Goal: Check status: Check status

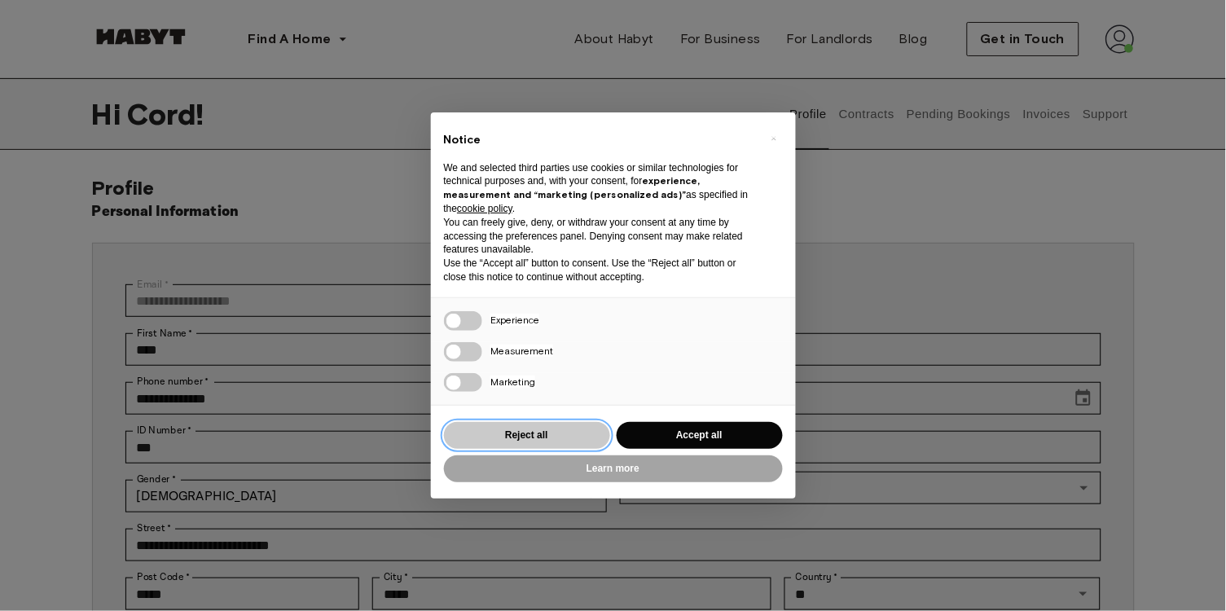
click at [586, 426] on button "Reject all" at bounding box center [527, 435] width 166 height 27
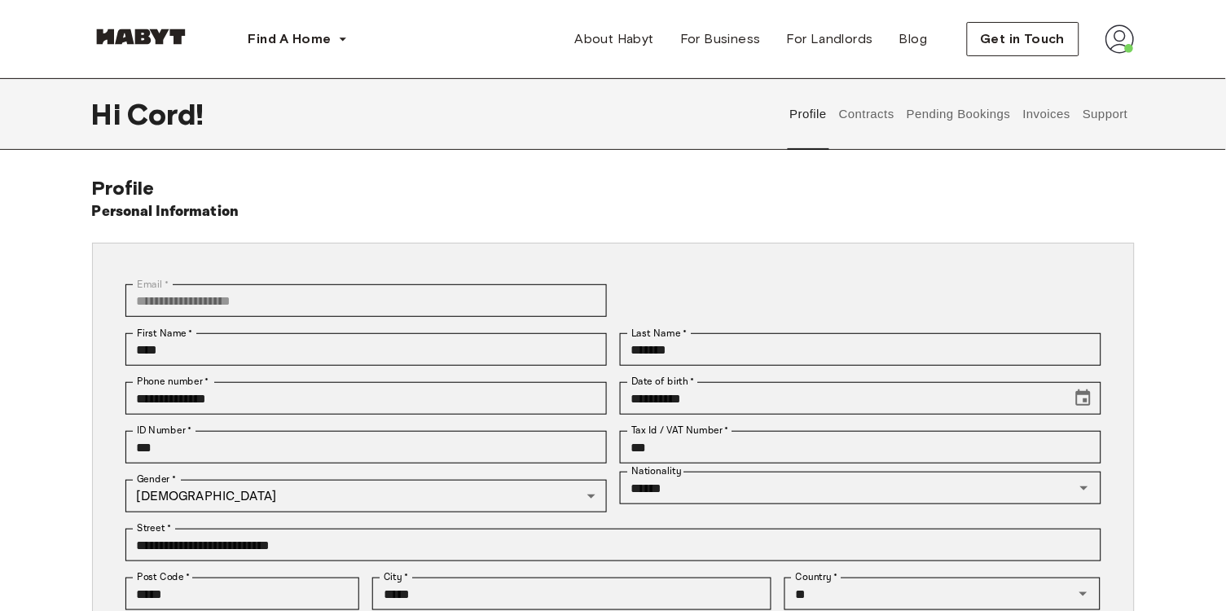
click at [1058, 122] on button "Invoices" at bounding box center [1046, 114] width 51 height 72
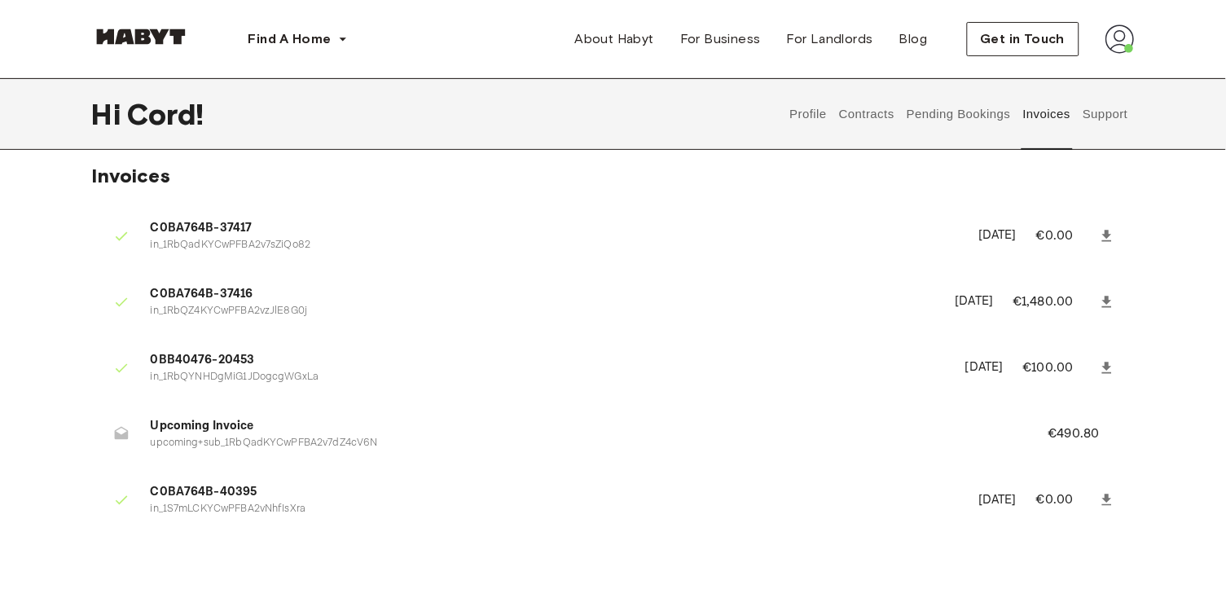
scroll to position [10, 0]
click at [883, 112] on button "Contracts" at bounding box center [866, 114] width 59 height 72
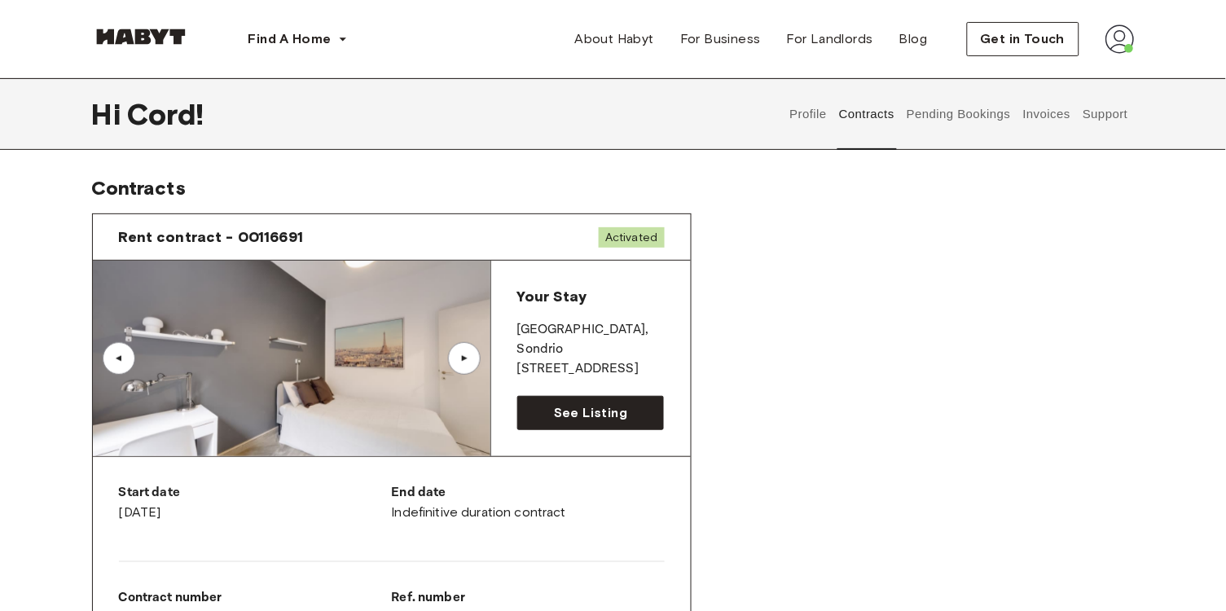
click at [949, 122] on button "Pending Bookings" at bounding box center [959, 114] width 108 height 72
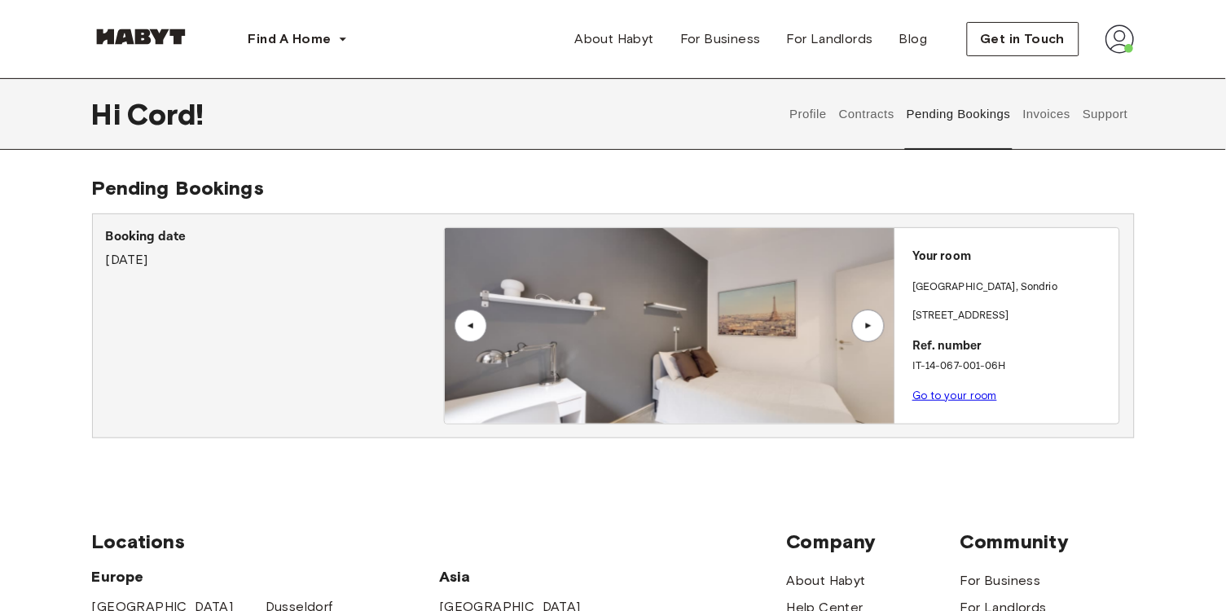
click at [872, 322] on div "▲" at bounding box center [868, 326] width 16 height 10
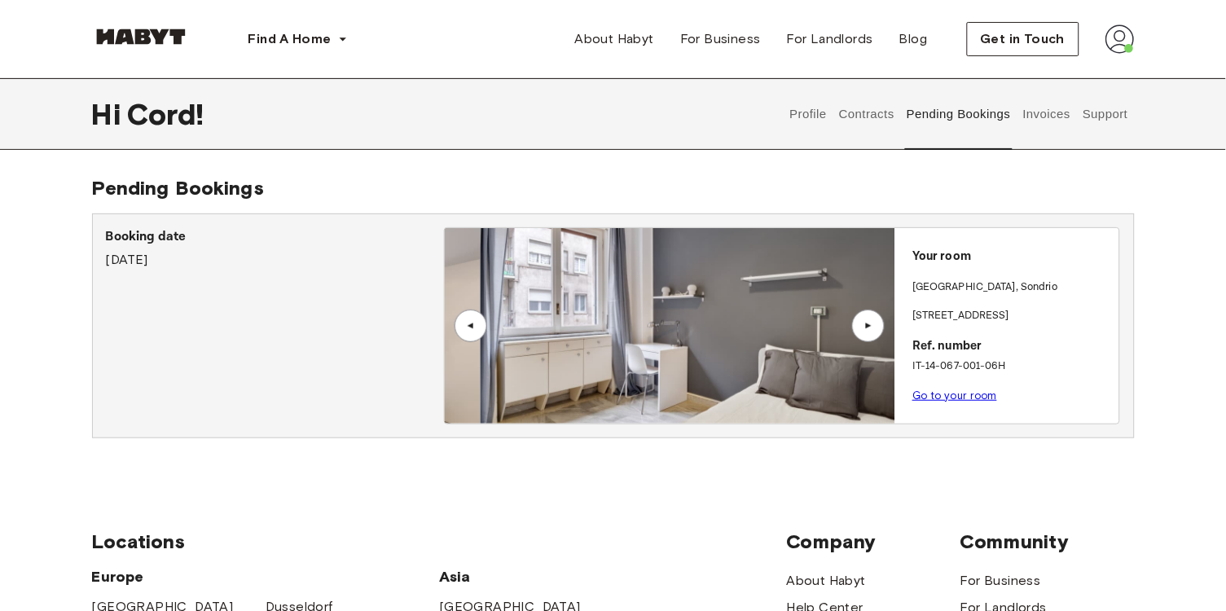
click at [872, 322] on div "▲" at bounding box center [868, 326] width 16 height 10
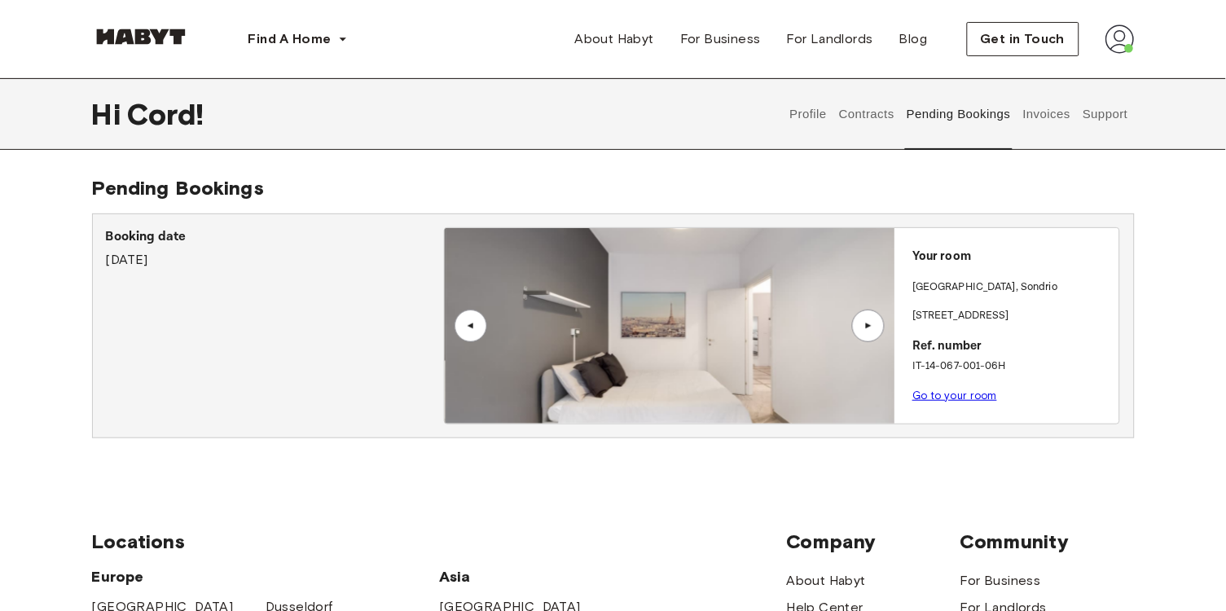
click at [872, 322] on div "▲" at bounding box center [868, 326] width 16 height 10
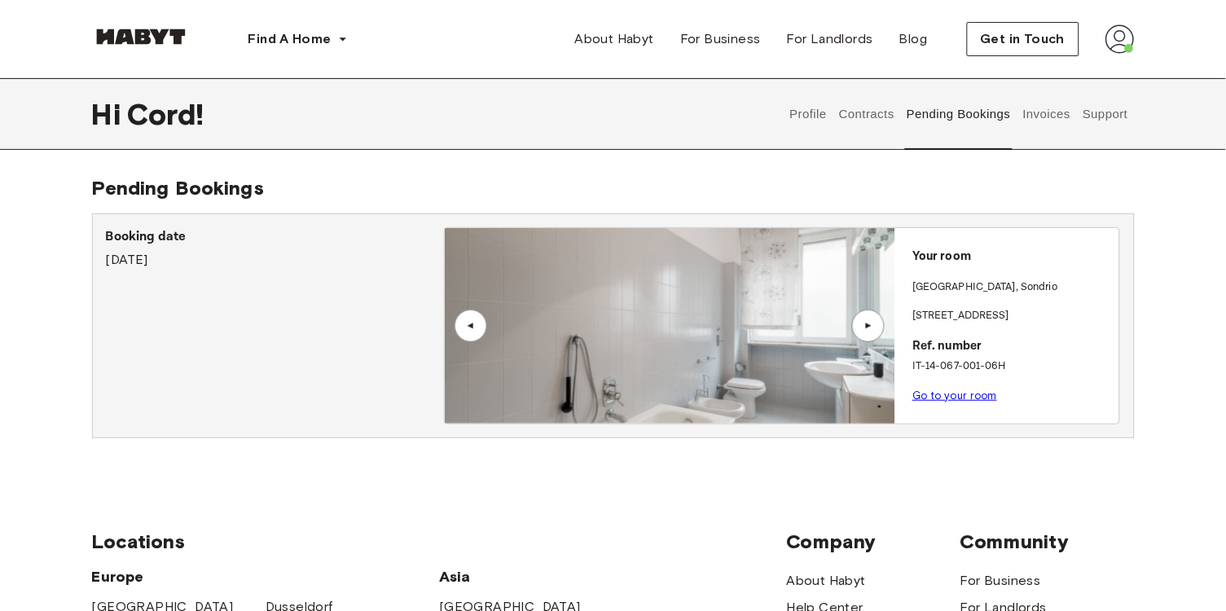
click at [1032, 123] on button "Invoices" at bounding box center [1046, 114] width 51 height 72
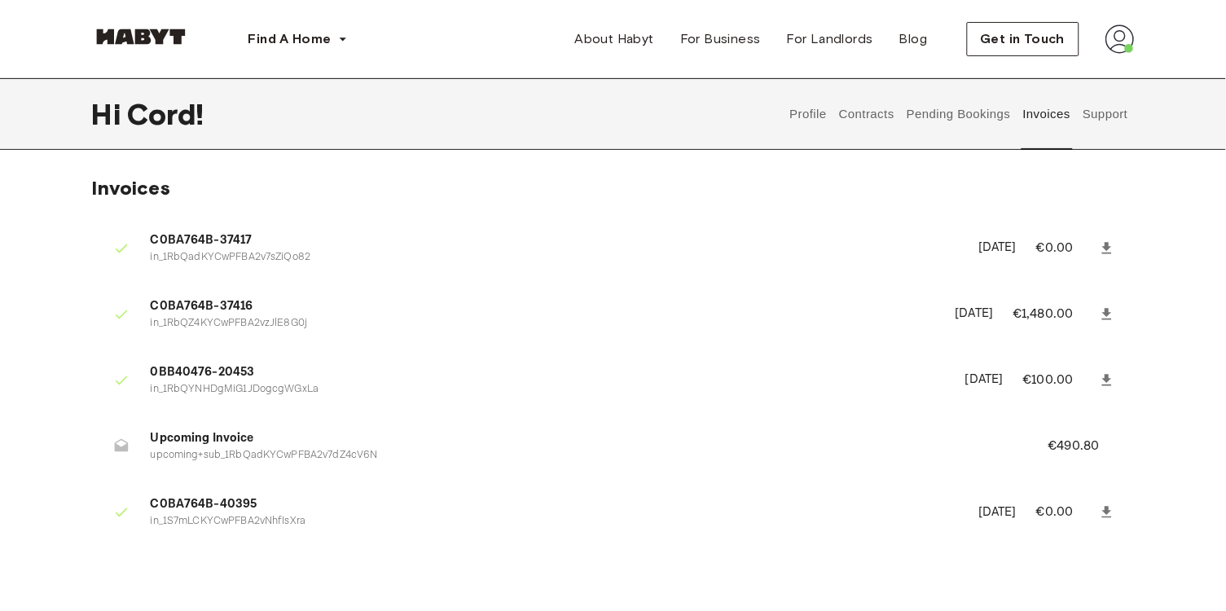
click at [1067, 443] on p "€490.80" at bounding box center [1084, 447] width 73 height 20
click at [1078, 443] on p "€490.80" at bounding box center [1084, 447] width 73 height 20
